Goal: Information Seeking & Learning: Learn about a topic

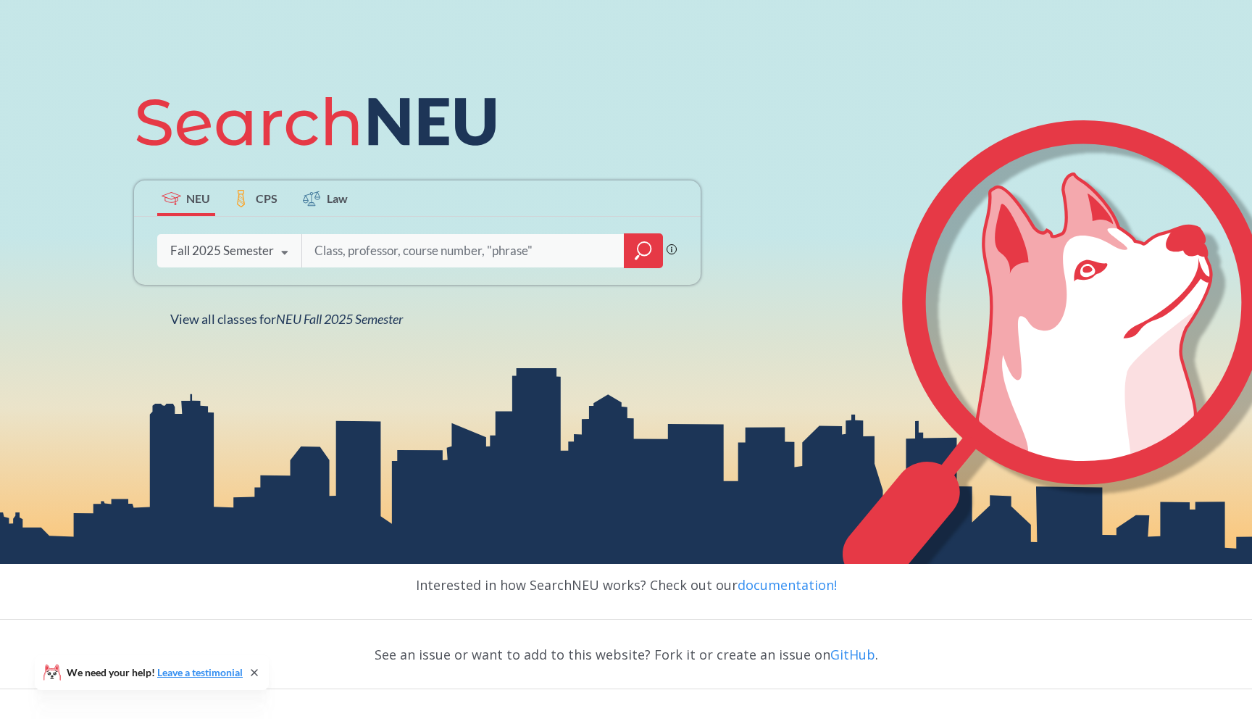
scroll to position [268, 0]
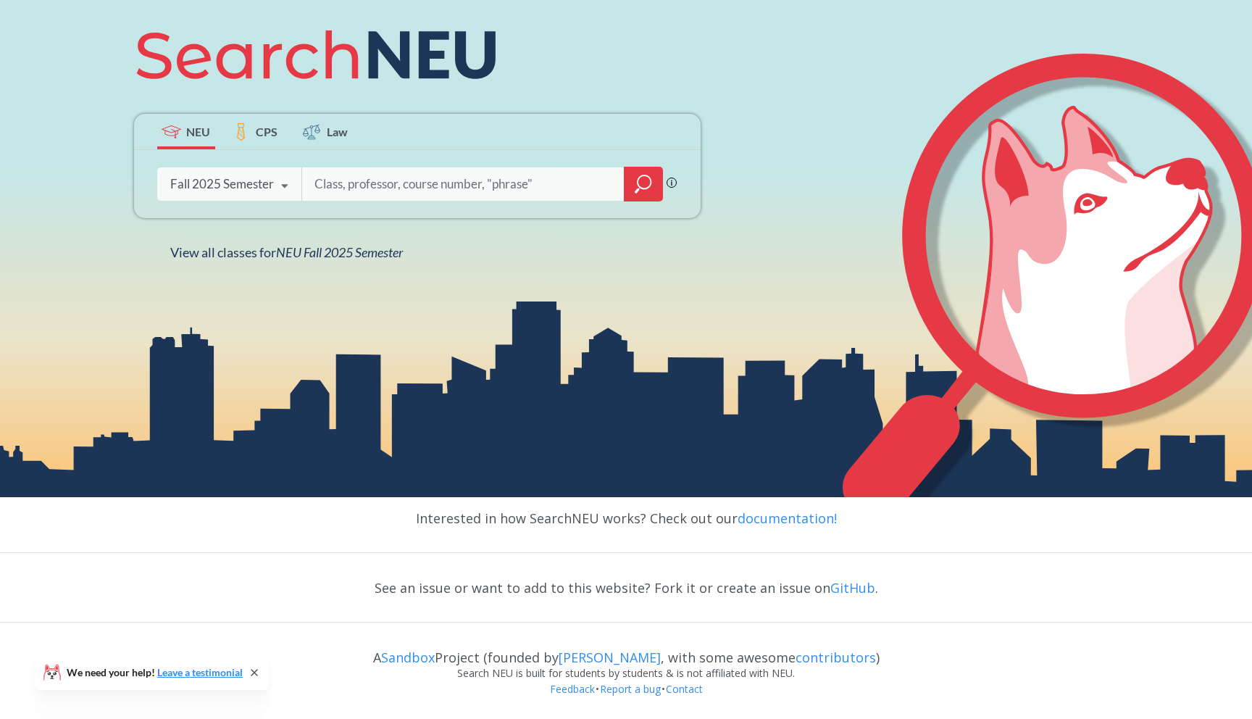
click at [344, 186] on input "search" at bounding box center [463, 184] width 301 height 30
click at [651, 186] on icon "magnifying glass" at bounding box center [643, 184] width 17 height 20
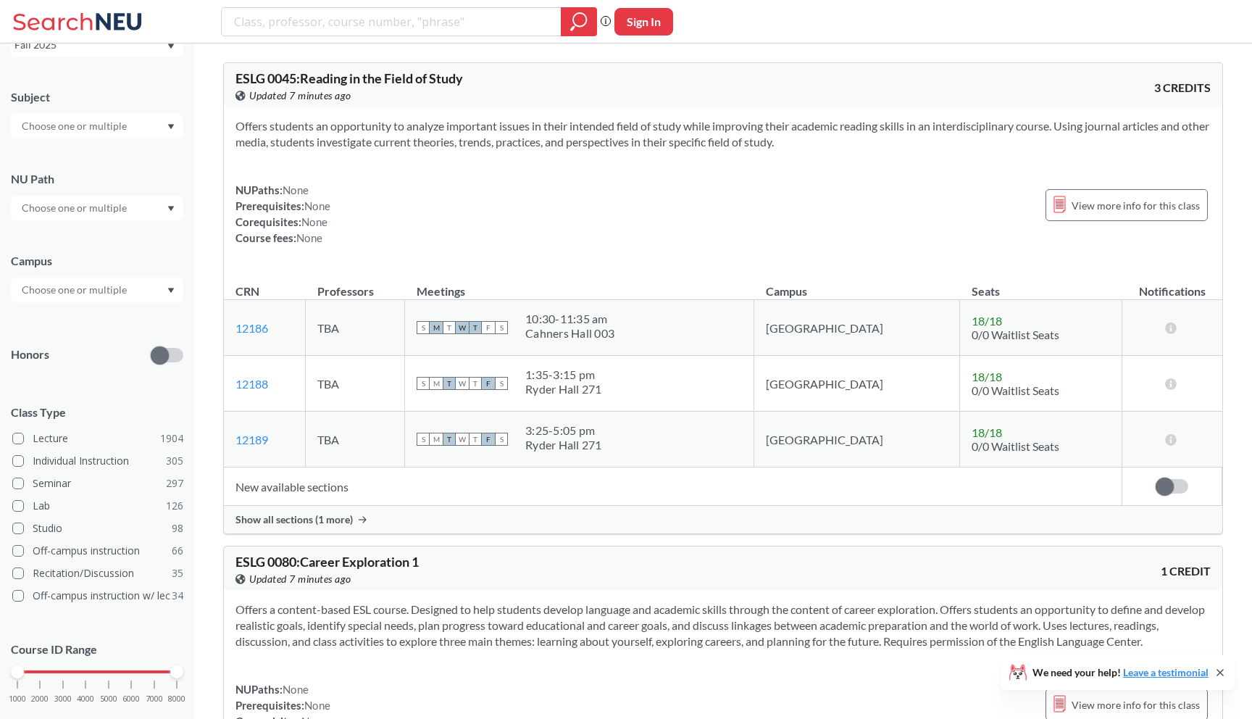
scroll to position [128, 0]
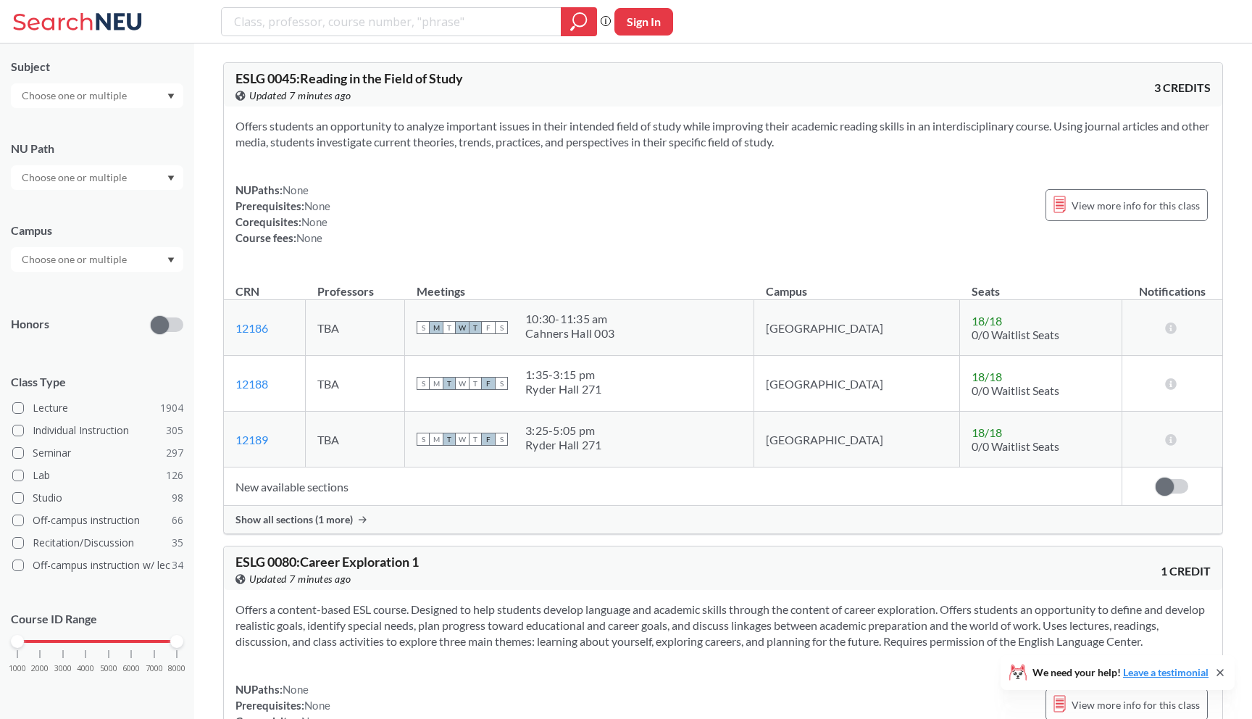
click at [80, 258] on input "text" at bounding box center [75, 259] width 122 height 17
click at [125, 288] on span "( 2064 )" at bounding box center [139, 292] width 29 height 12
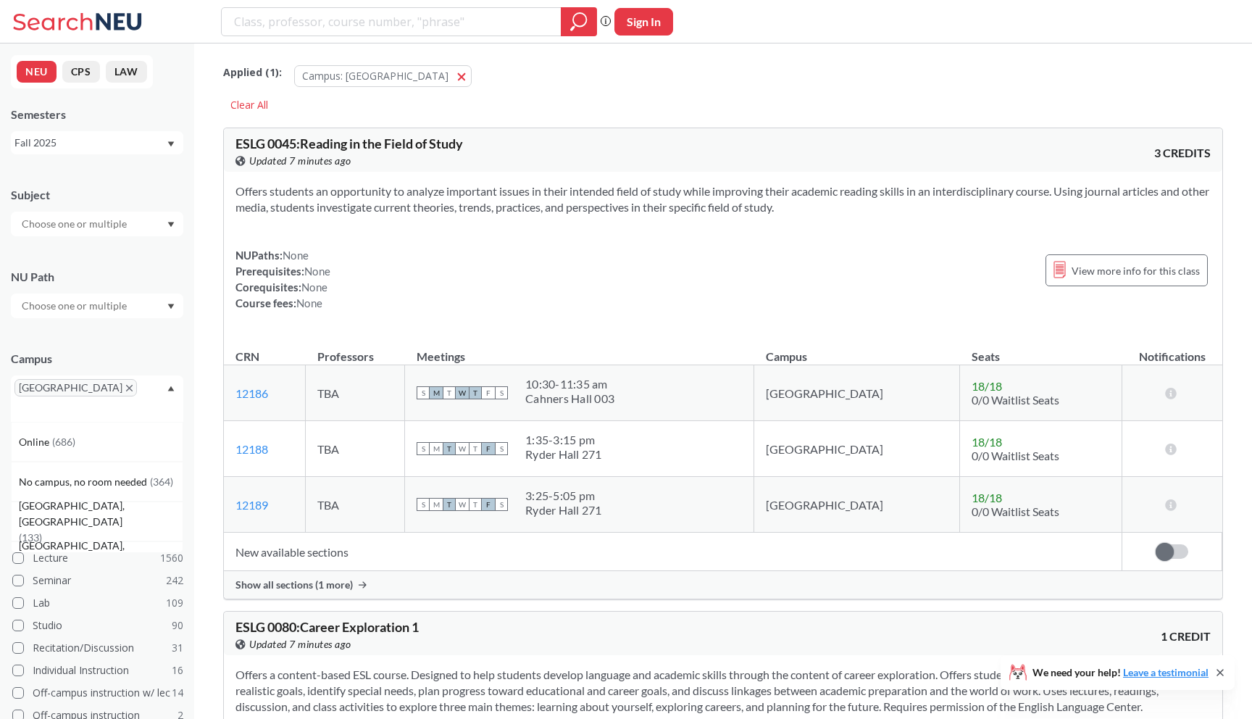
click at [81, 225] on input "text" at bounding box center [75, 223] width 122 height 17
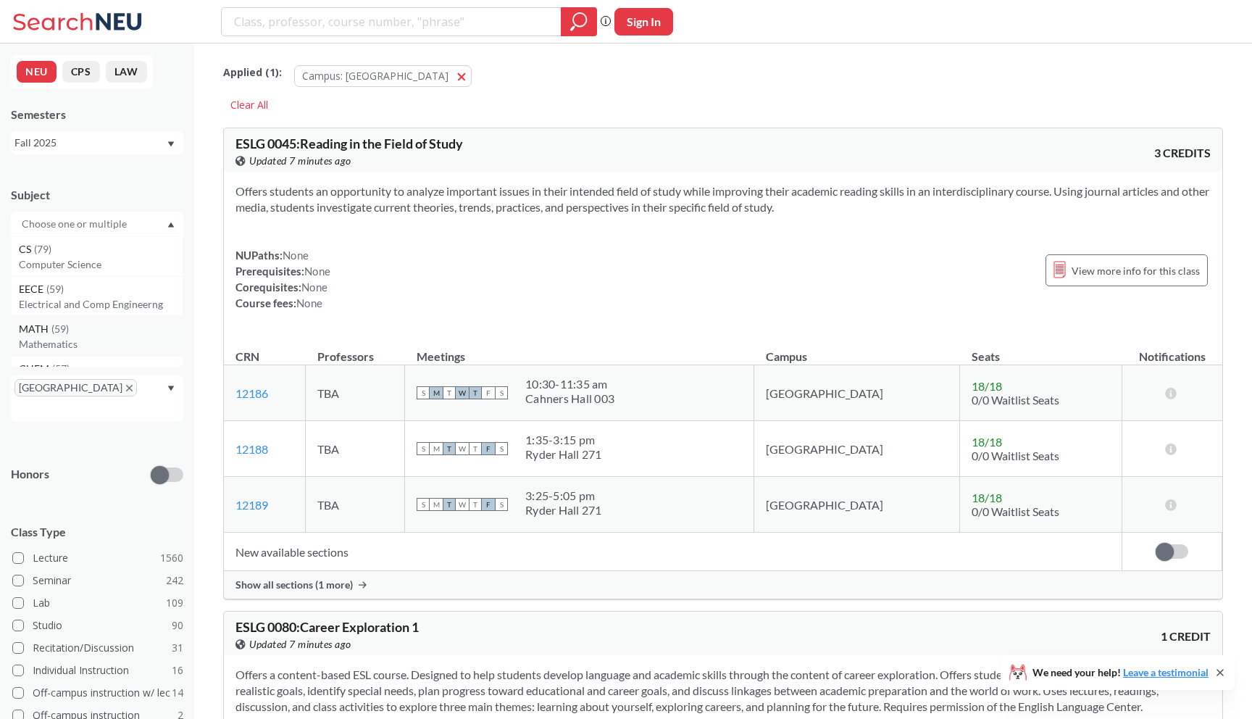
click at [95, 333] on div "MATH ( 59 )" at bounding box center [101, 329] width 164 height 16
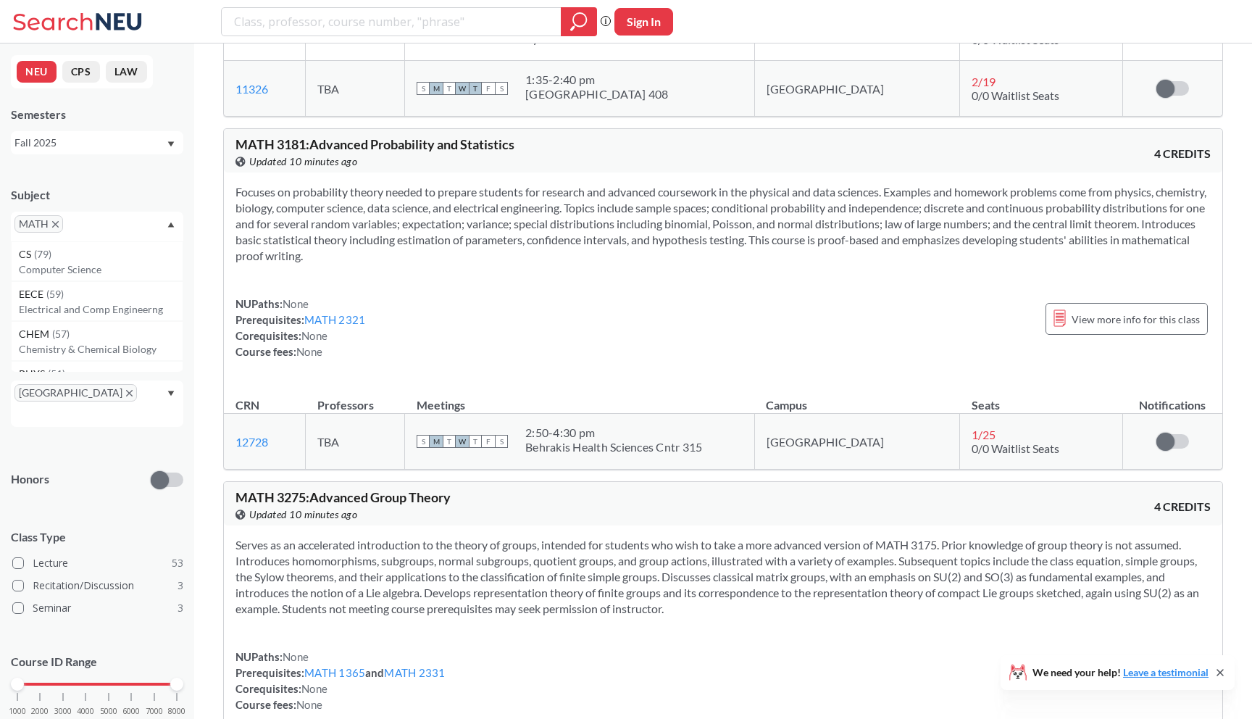
scroll to position [9283, 0]
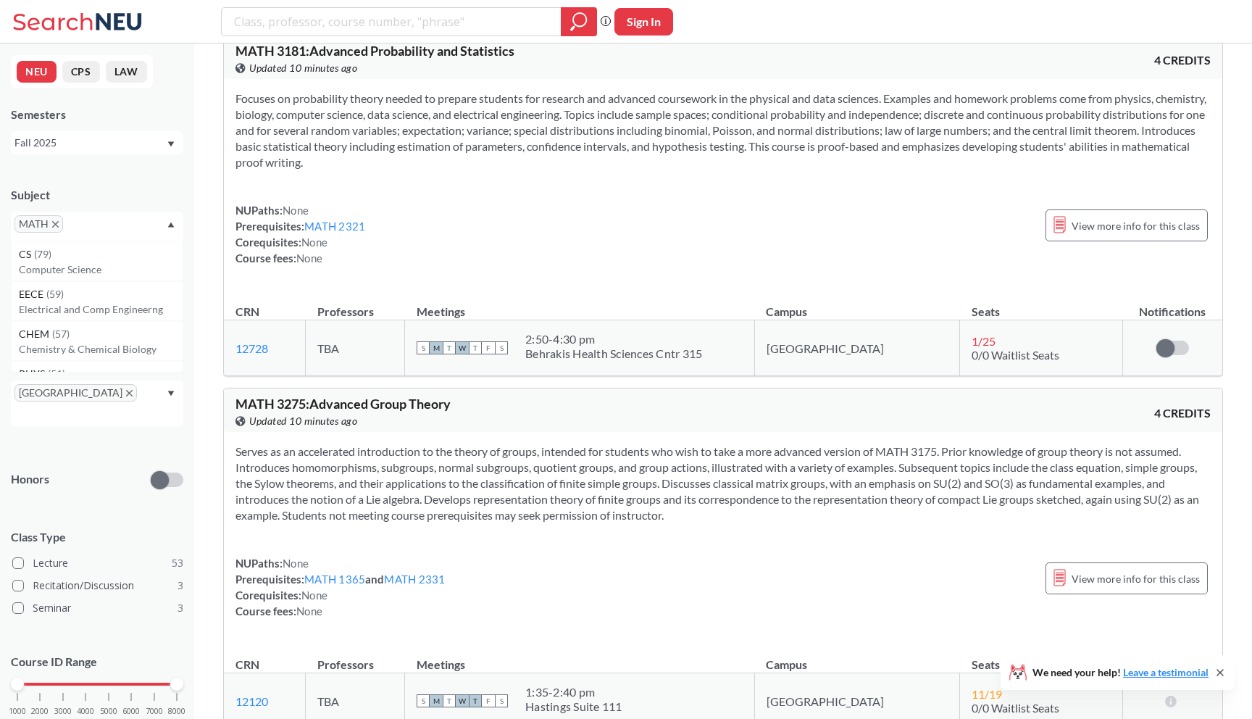
click at [58, 220] on span "MATH" at bounding box center [38, 223] width 49 height 17
click at [56, 226] on icon "X to remove pill" at bounding box center [55, 224] width 7 height 7
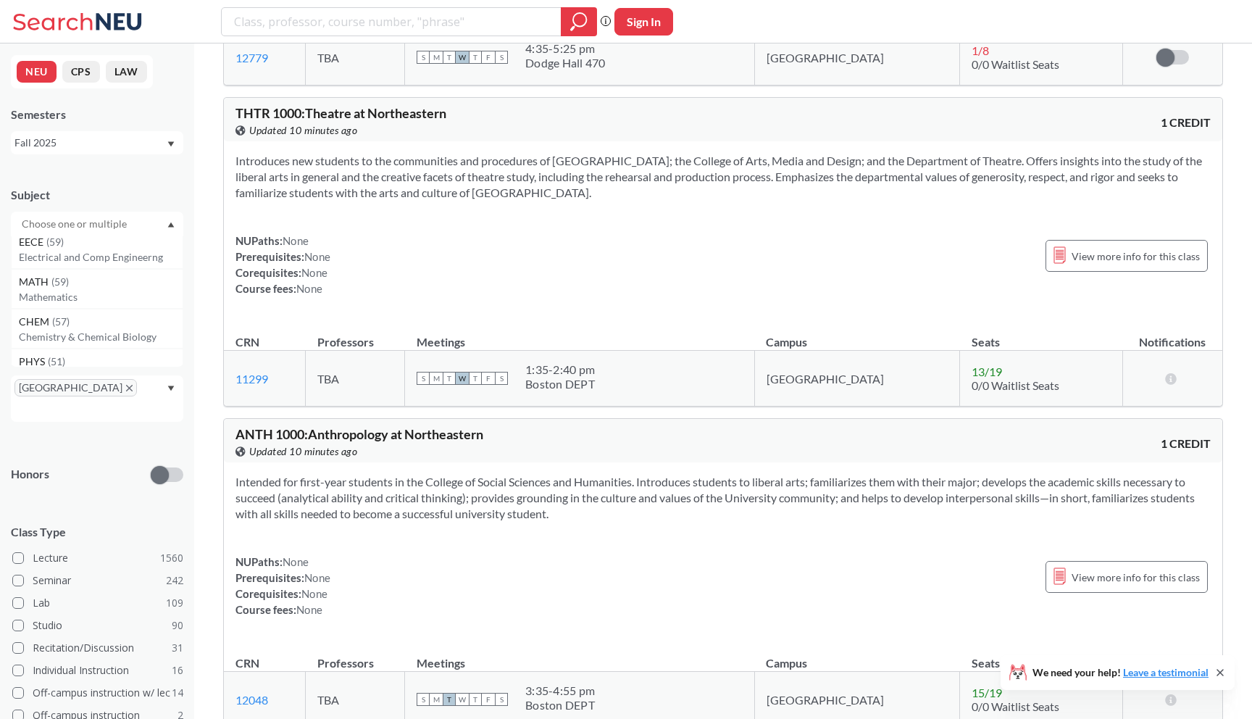
scroll to position [73, 0]
click at [74, 268] on p "Mathematics" at bounding box center [101, 271] width 164 height 14
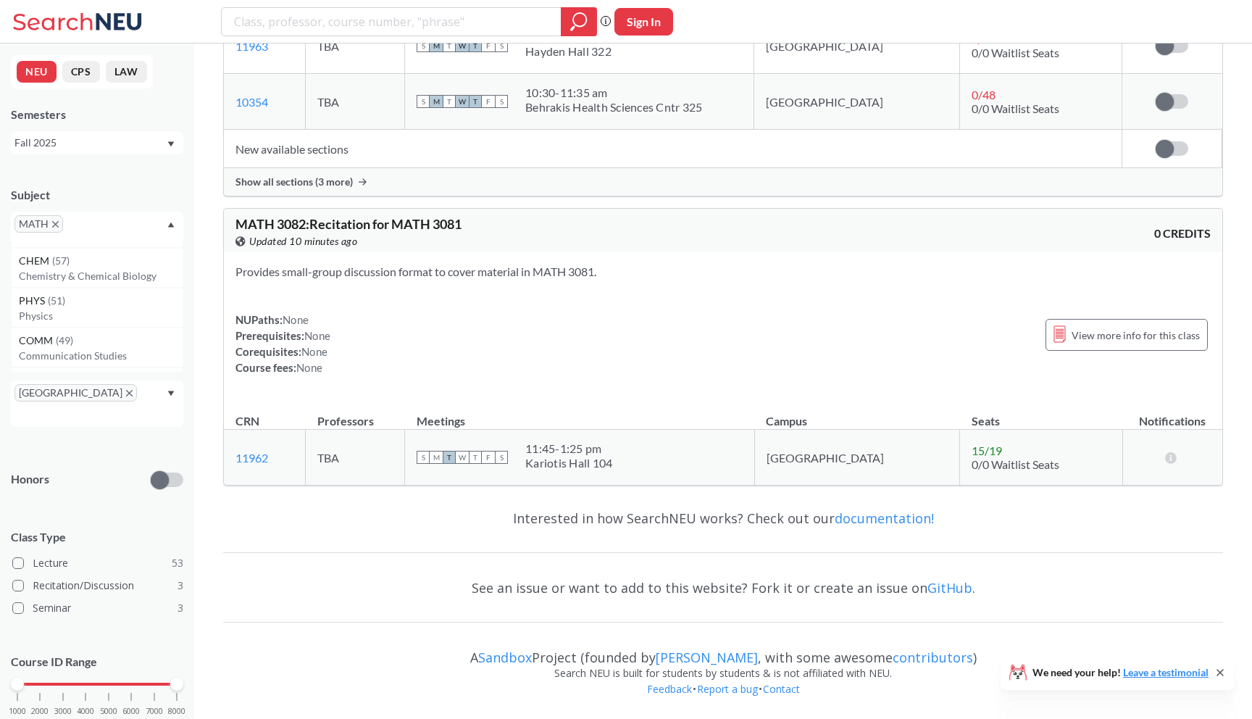
scroll to position [9283, 0]
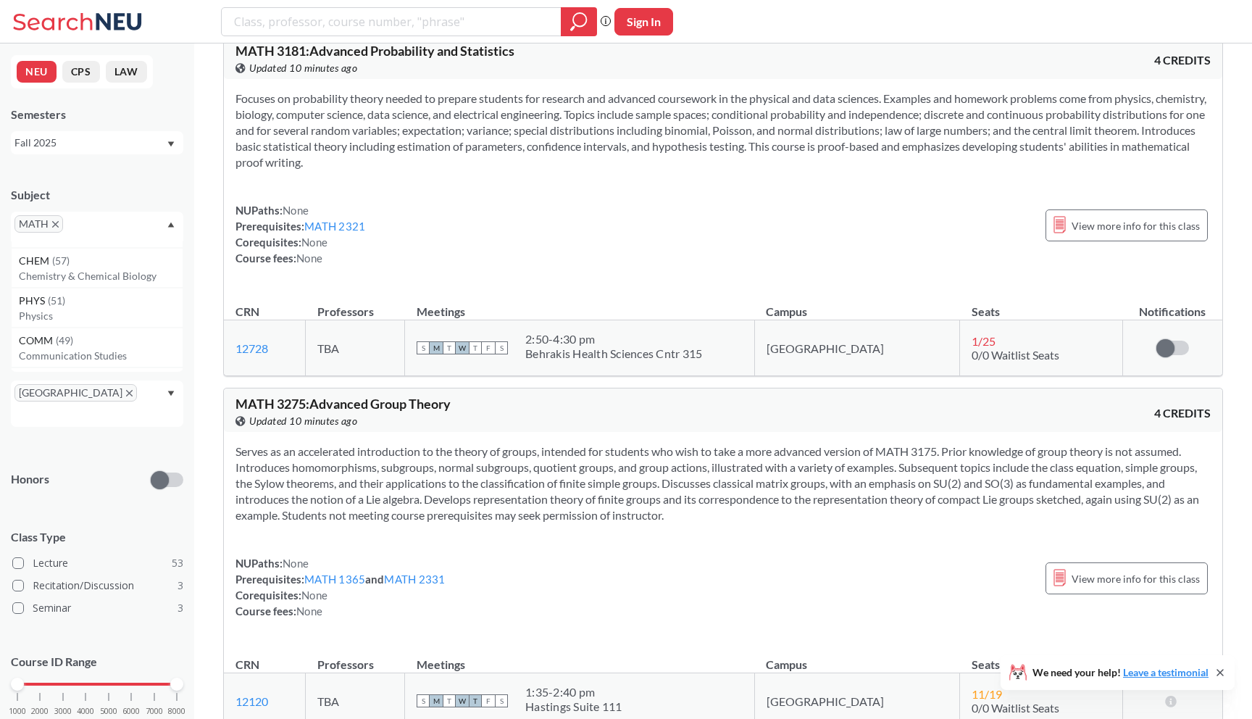
click at [60, 220] on span "MATH" at bounding box center [38, 223] width 49 height 17
click at [56, 222] on icon "X to remove pill" at bounding box center [55, 224] width 7 height 7
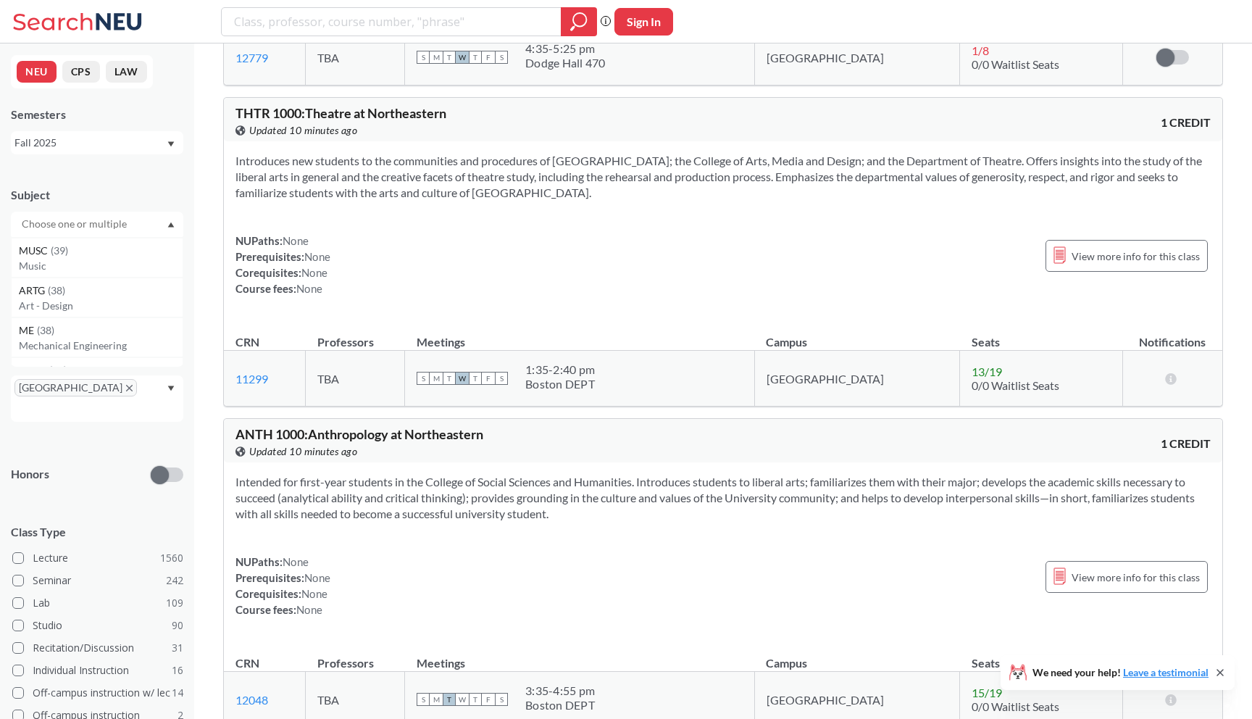
scroll to position [443, 0]
click at [62, 335] on p "Mechanical Engineering" at bounding box center [101, 339] width 164 height 14
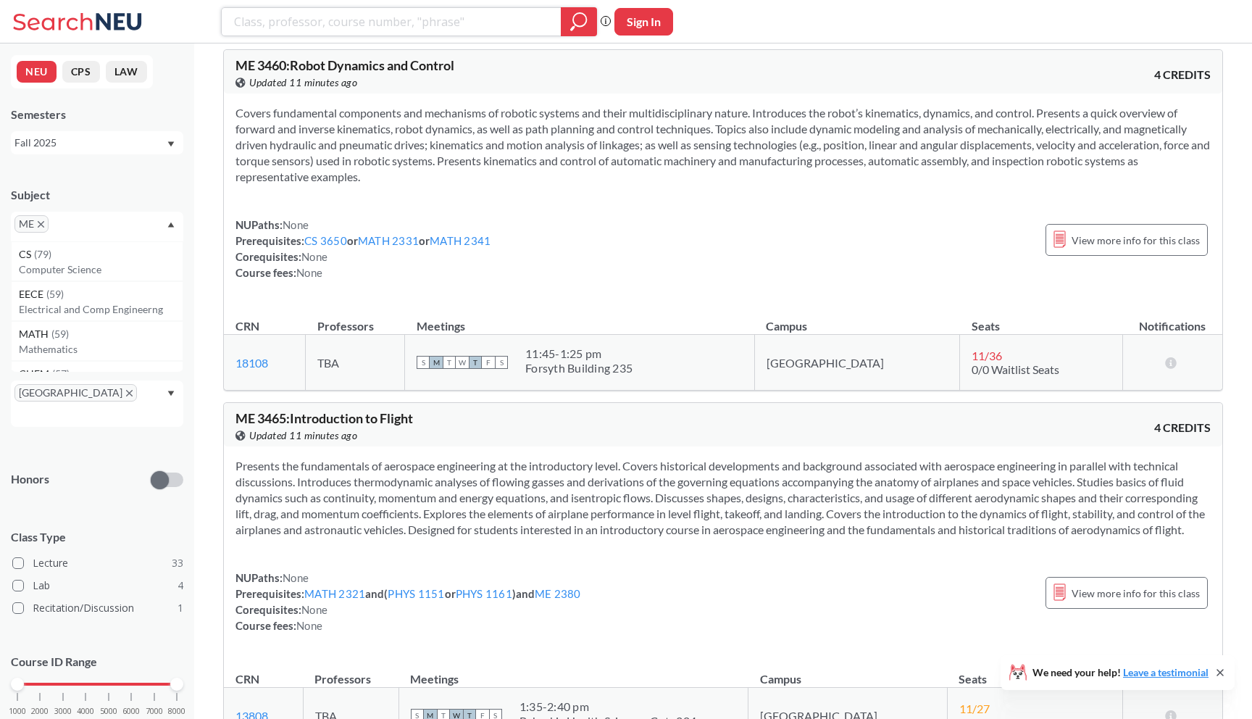
scroll to position [4303, 0]
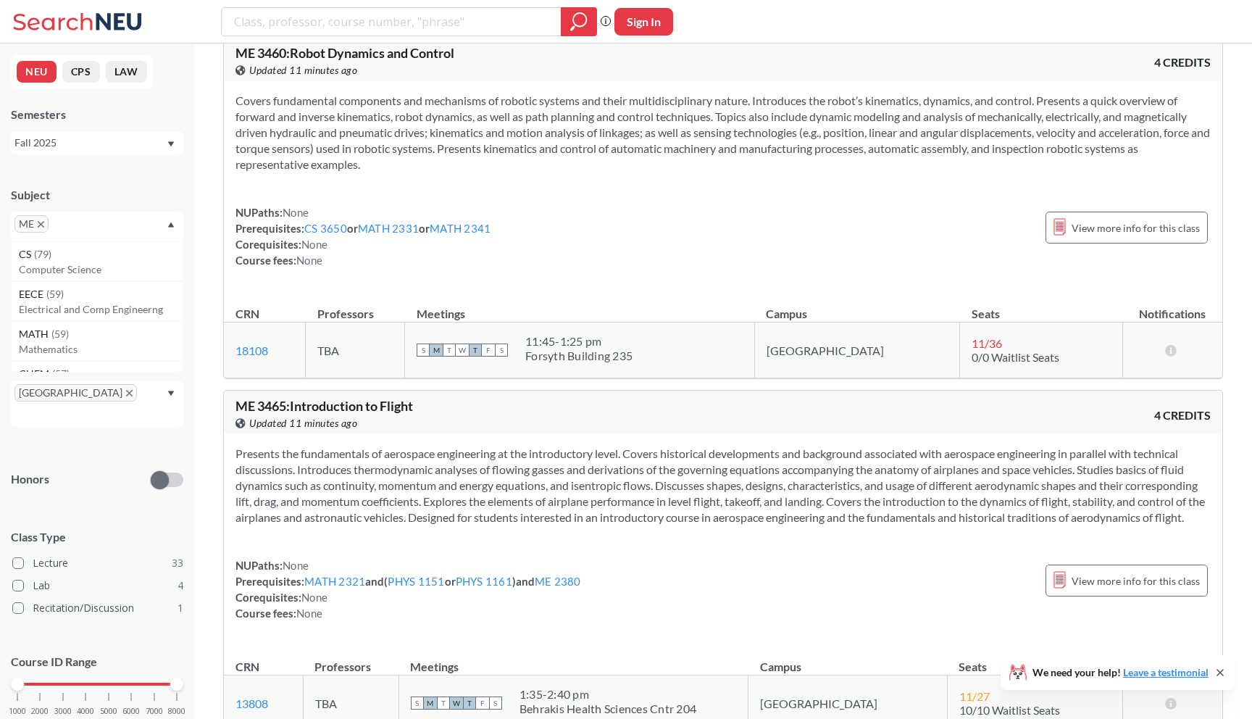
click at [38, 223] on icon "X to remove pill" at bounding box center [41, 224] width 7 height 7
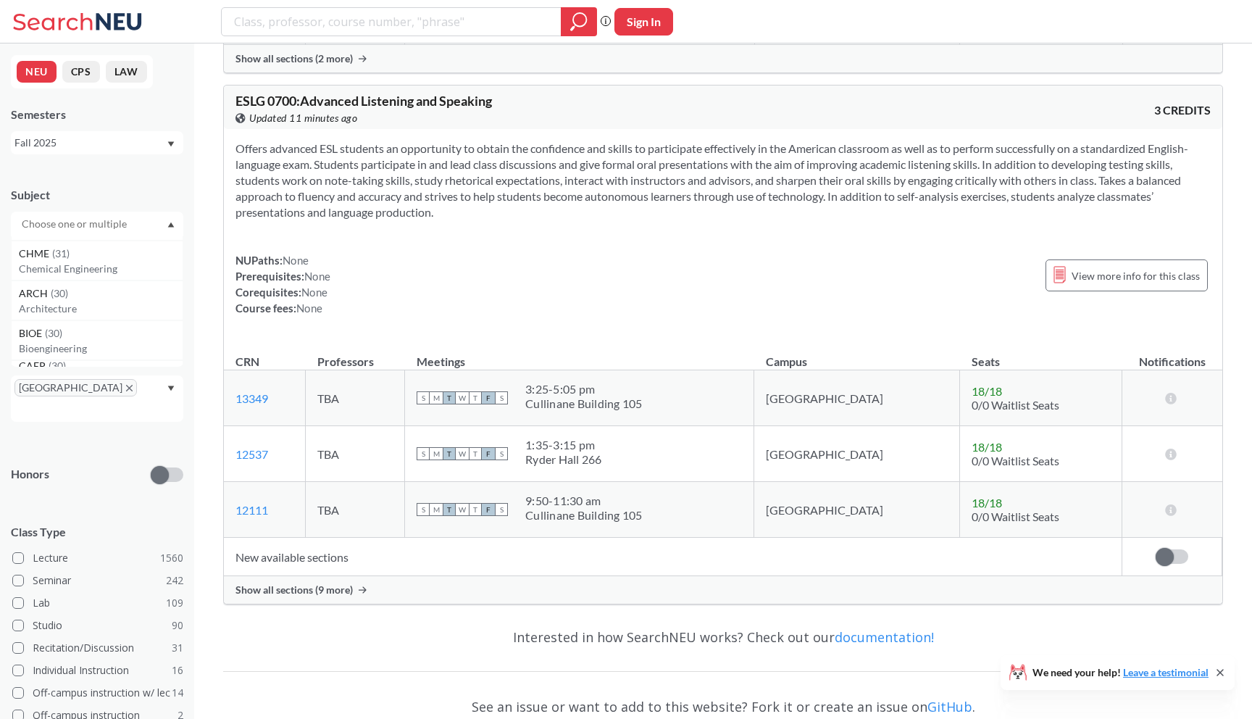
scroll to position [900, 0]
click at [65, 329] on div "BIOE ( 30 ) Bioengineering" at bounding box center [97, 313] width 172 height 40
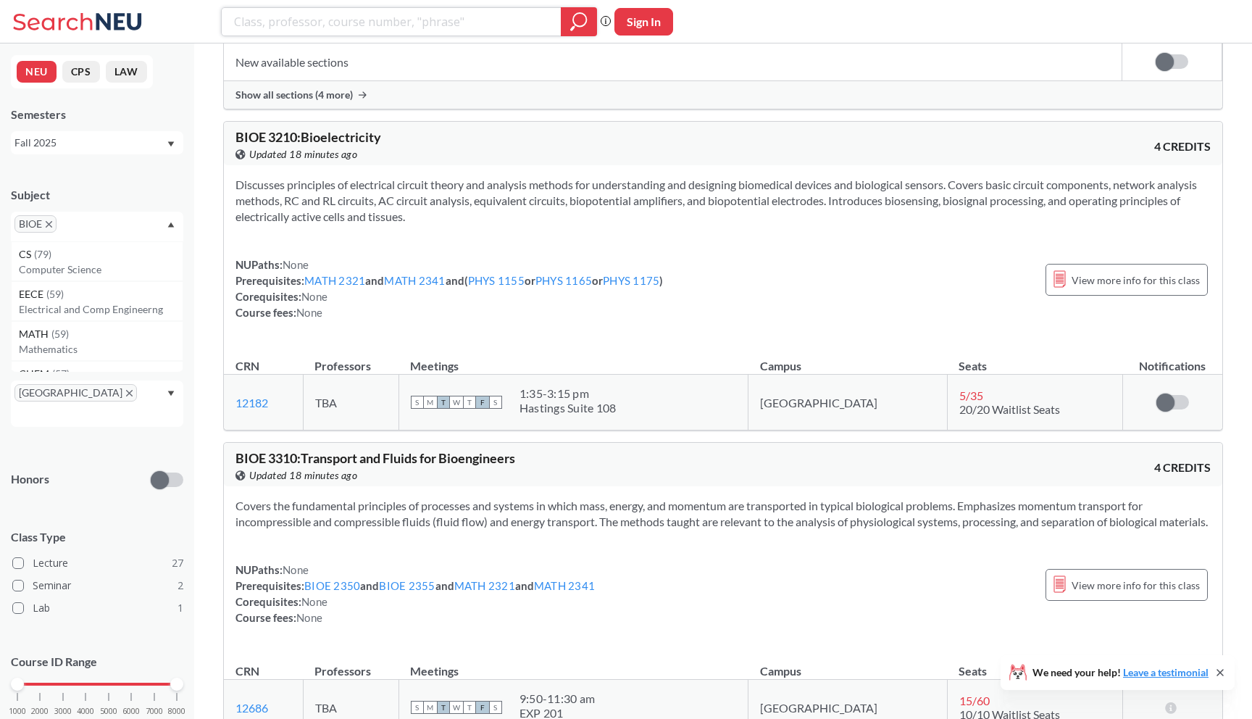
scroll to position [1675, 0]
